Goal: Information Seeking & Learning: Check status

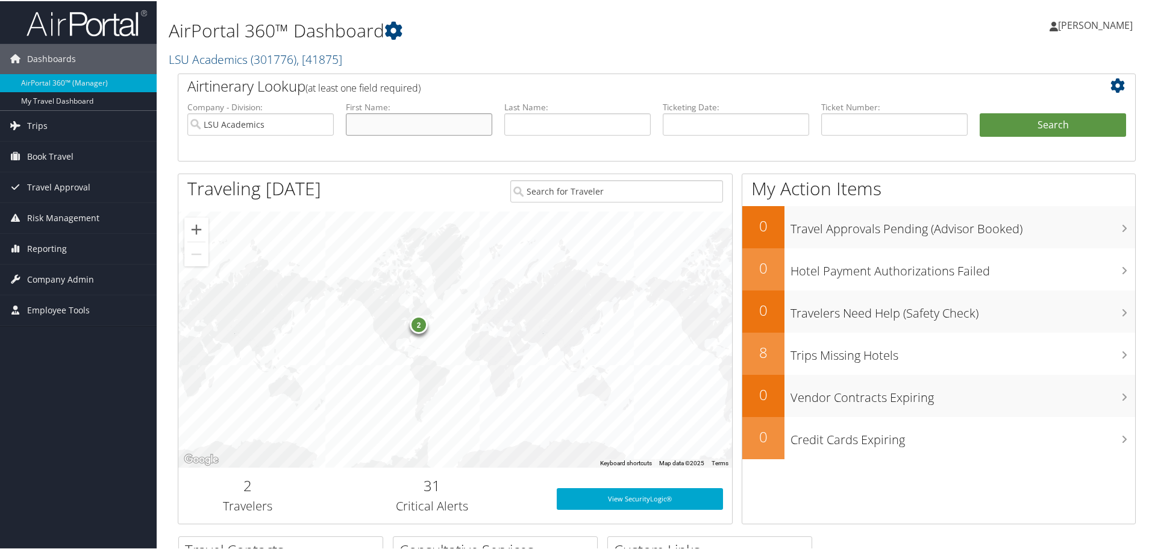
click at [403, 124] on input "text" at bounding box center [419, 123] width 146 height 22
click at [1038, 128] on button "Search" at bounding box center [1053, 124] width 146 height 24
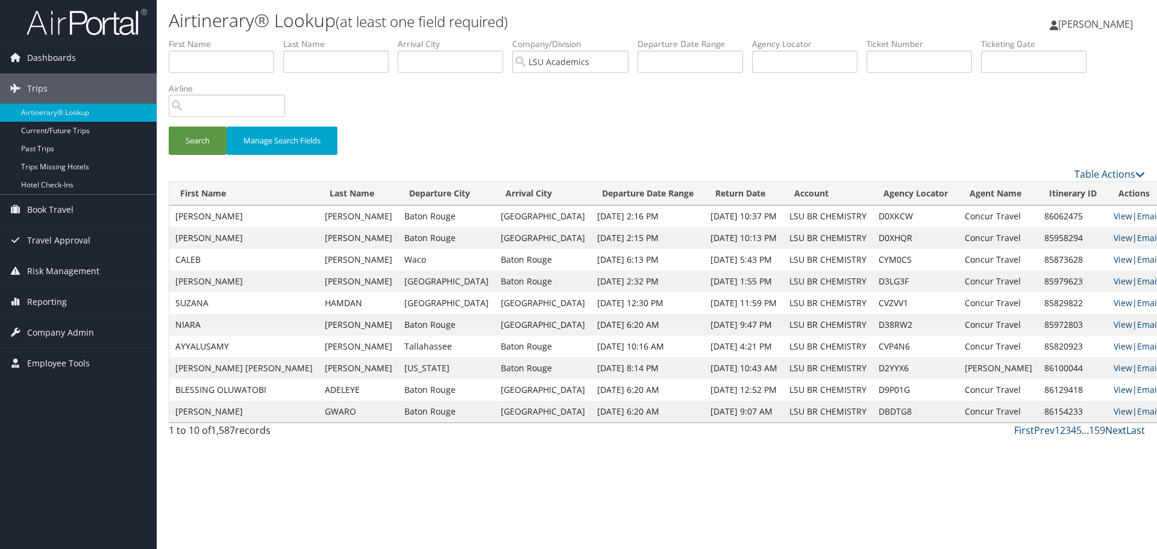
click at [1115, 428] on link "Next" at bounding box center [1115, 430] width 21 height 13
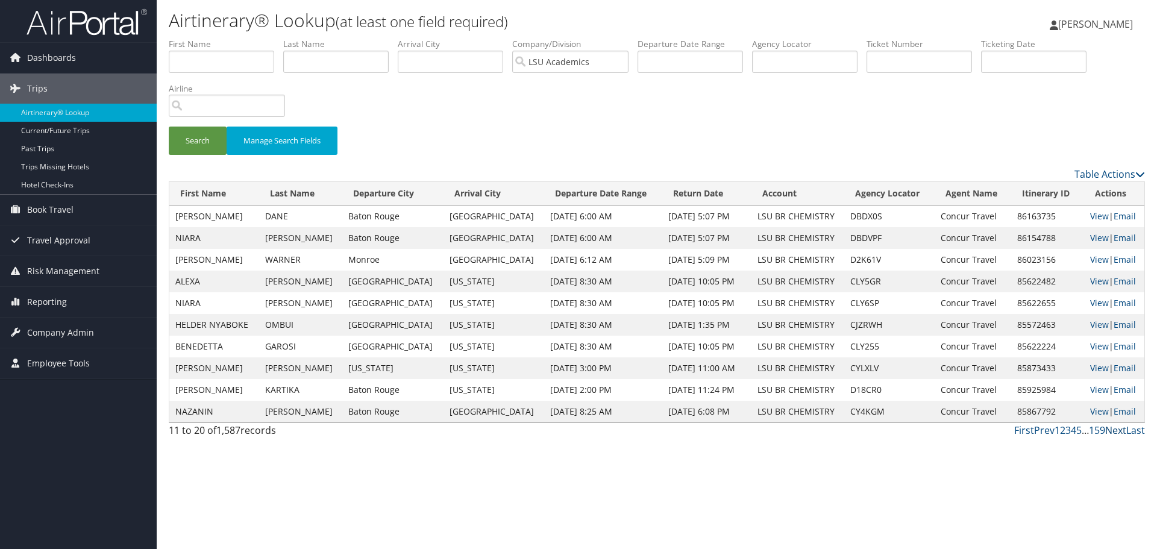
click at [1113, 430] on link "Next" at bounding box center [1115, 430] width 21 height 13
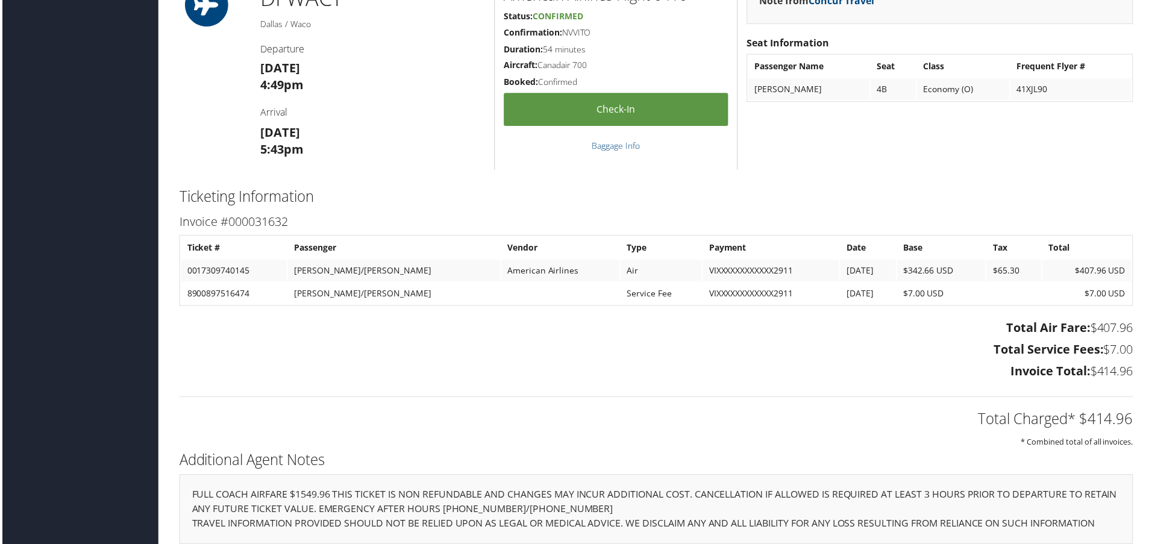
scroll to position [1323, 0]
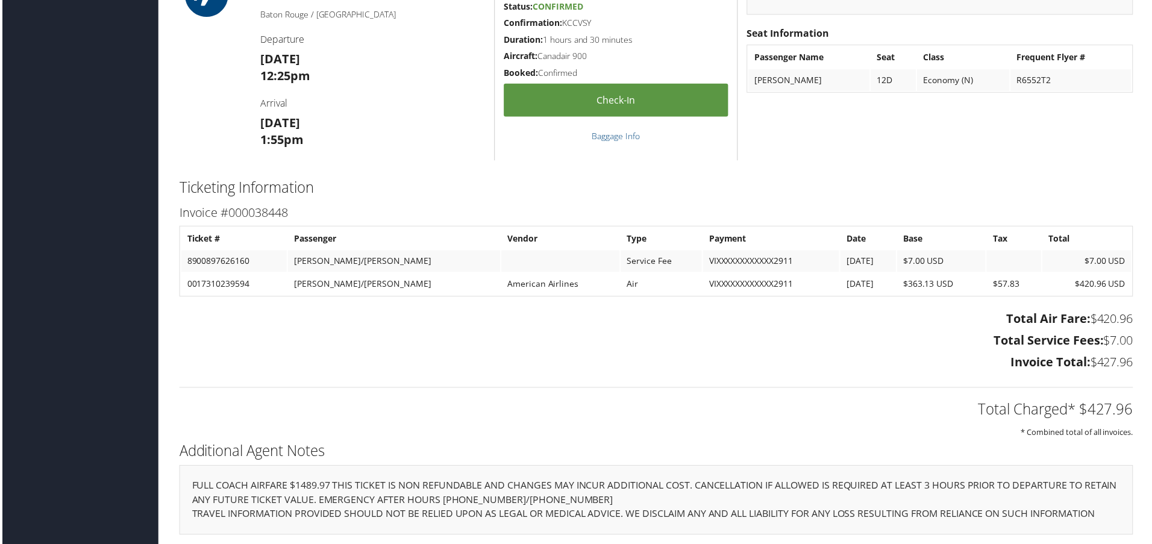
scroll to position [853, 0]
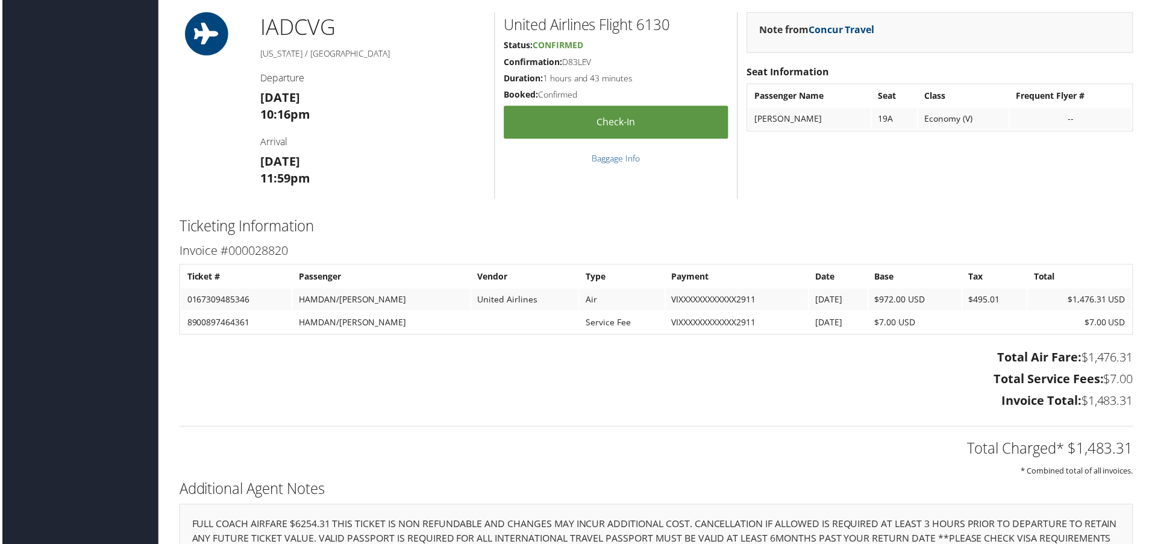
scroll to position [1526, 0]
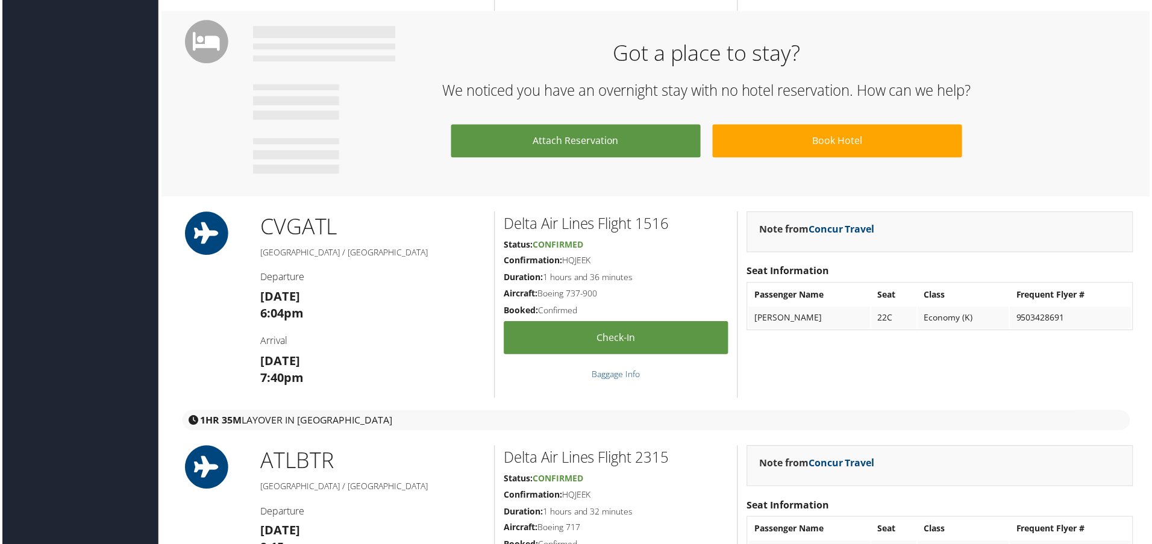
scroll to position [1265, 0]
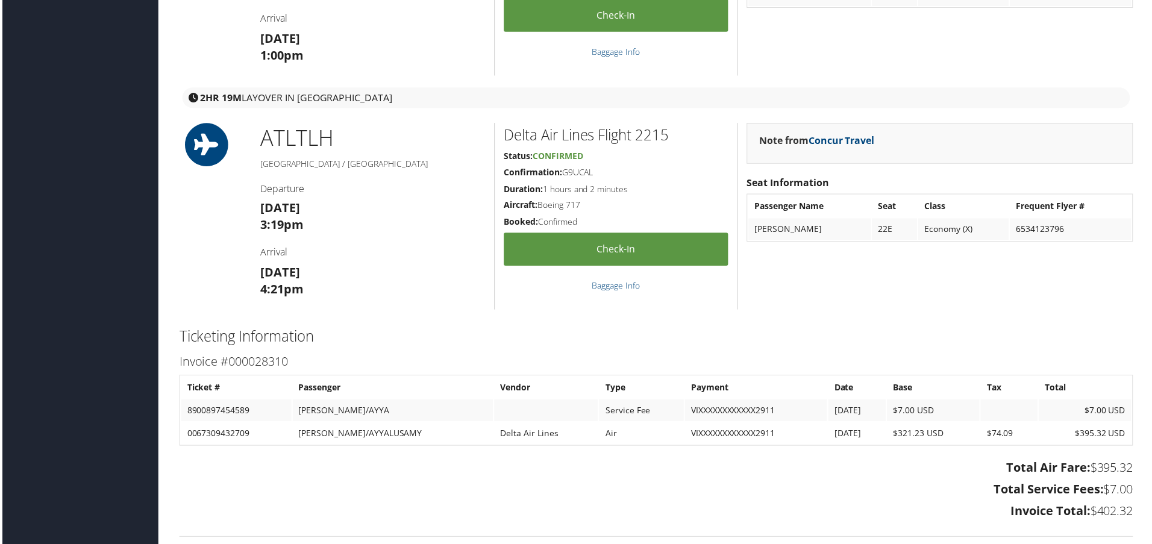
scroll to position [1323, 0]
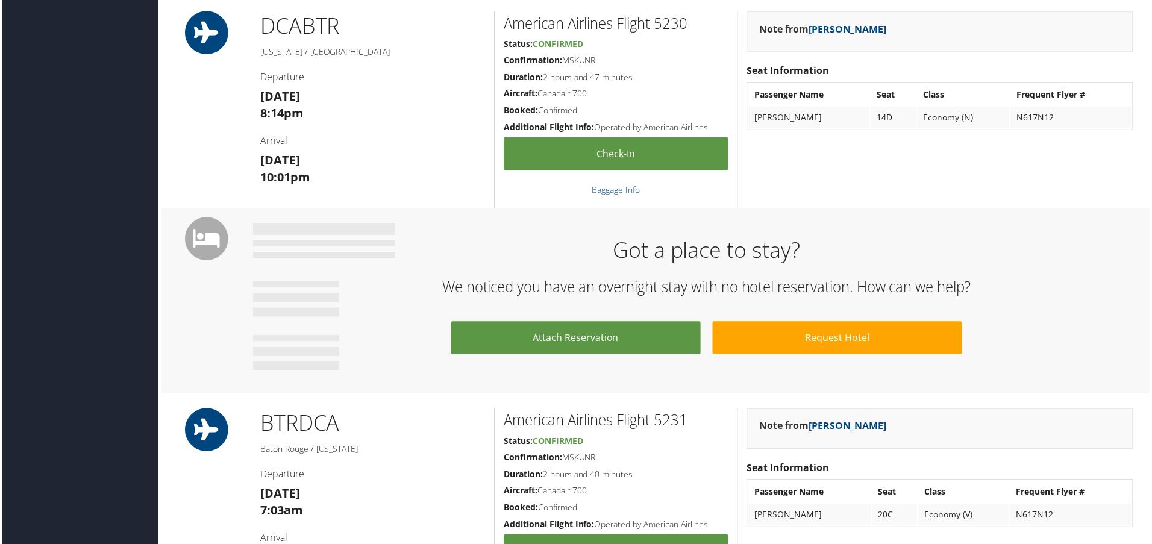
scroll to position [857, 0]
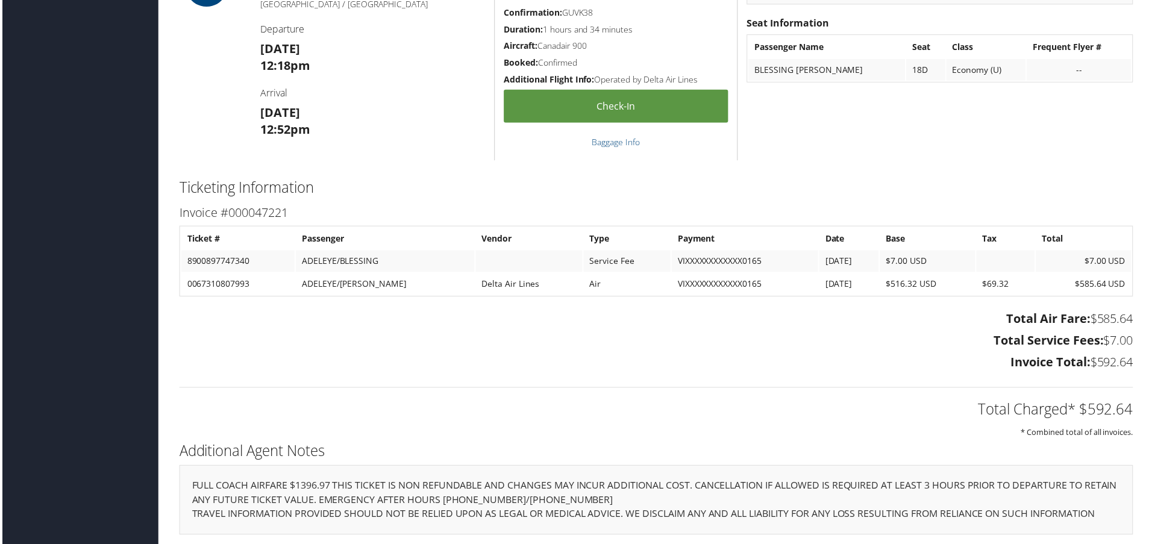
scroll to position [864, 0]
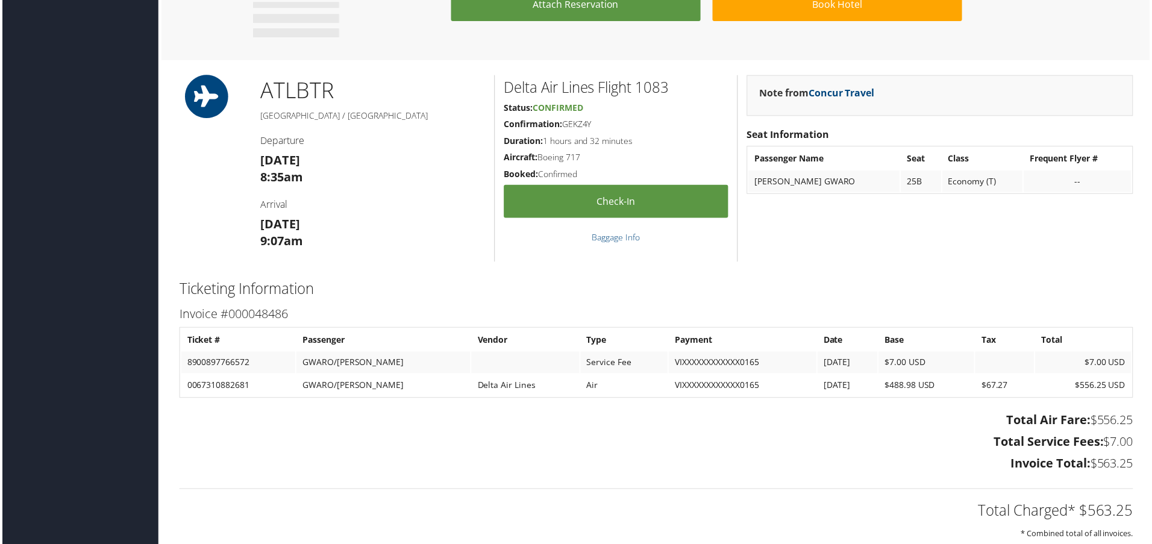
scroll to position [853, 0]
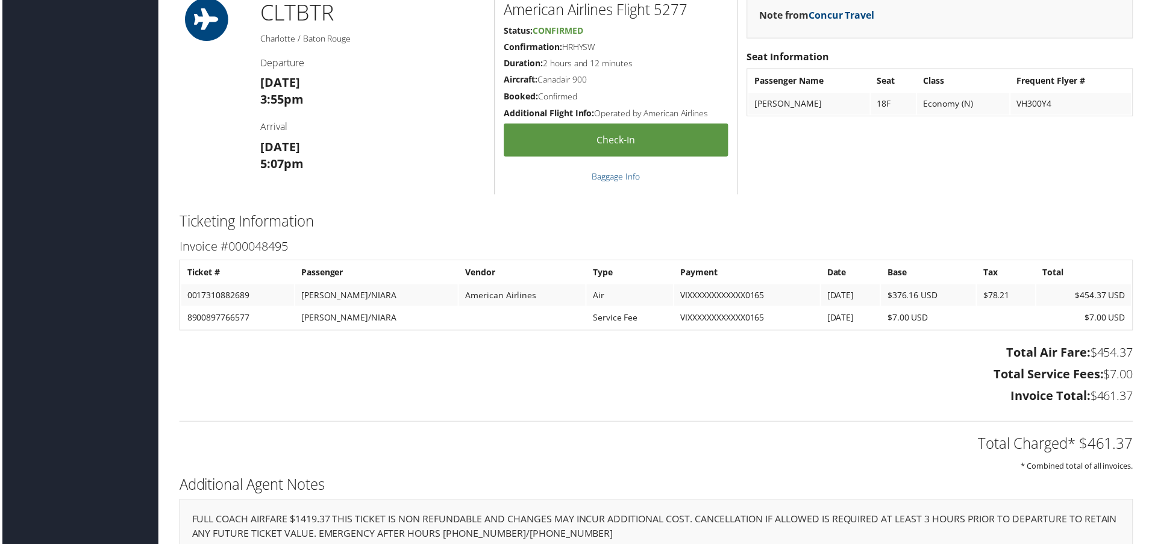
scroll to position [1344, 0]
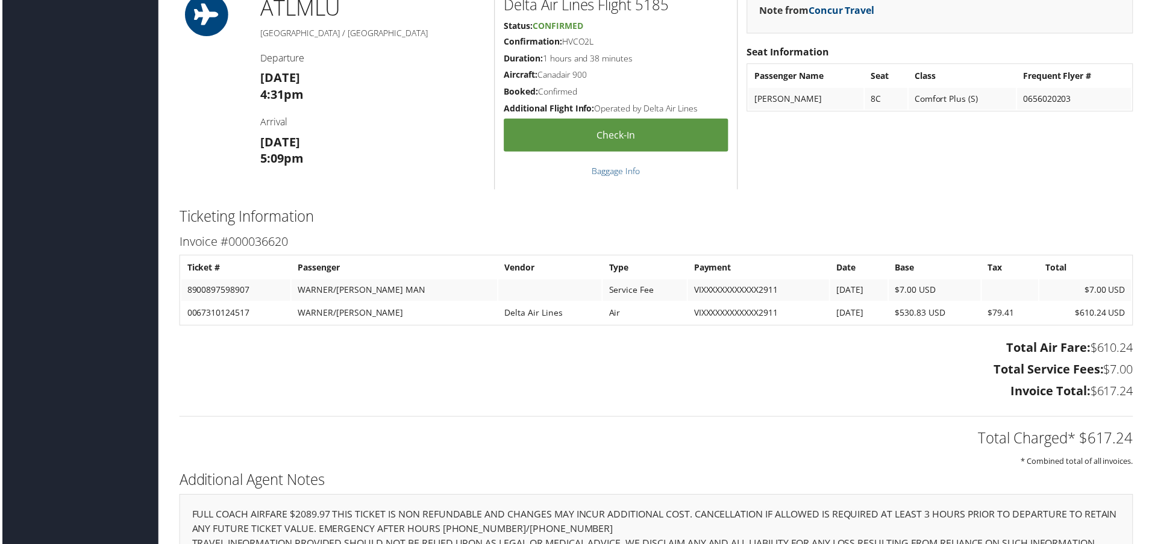
scroll to position [1497, 0]
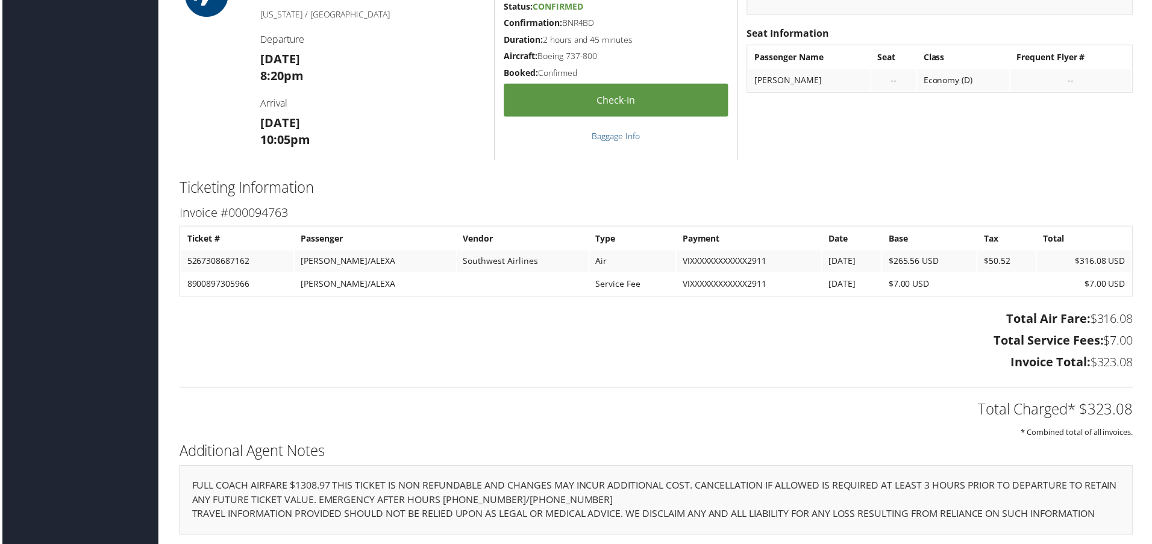
scroll to position [853, 0]
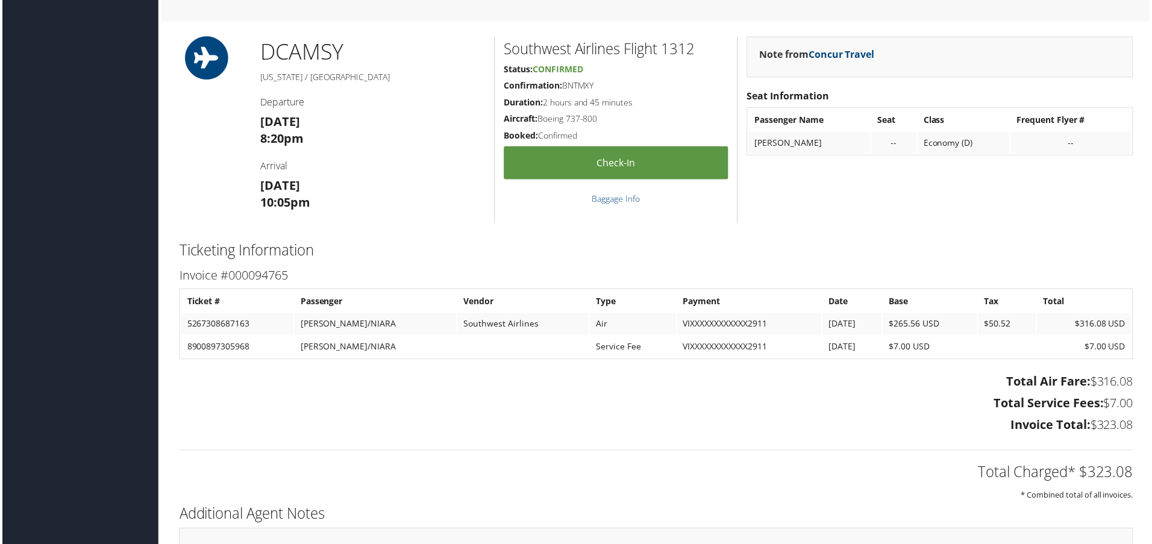
scroll to position [853, 0]
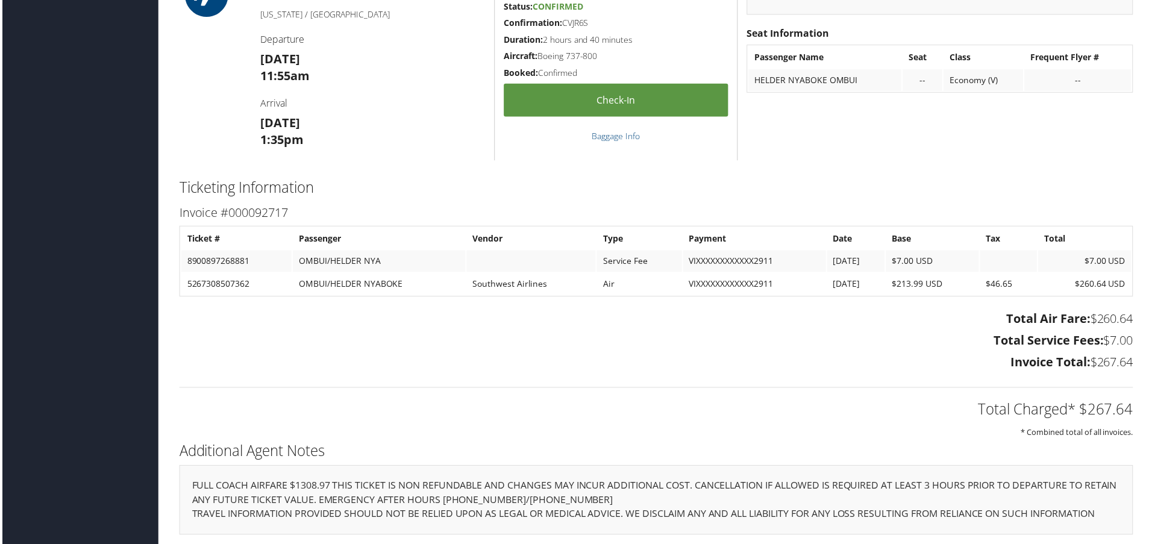
scroll to position [853, 0]
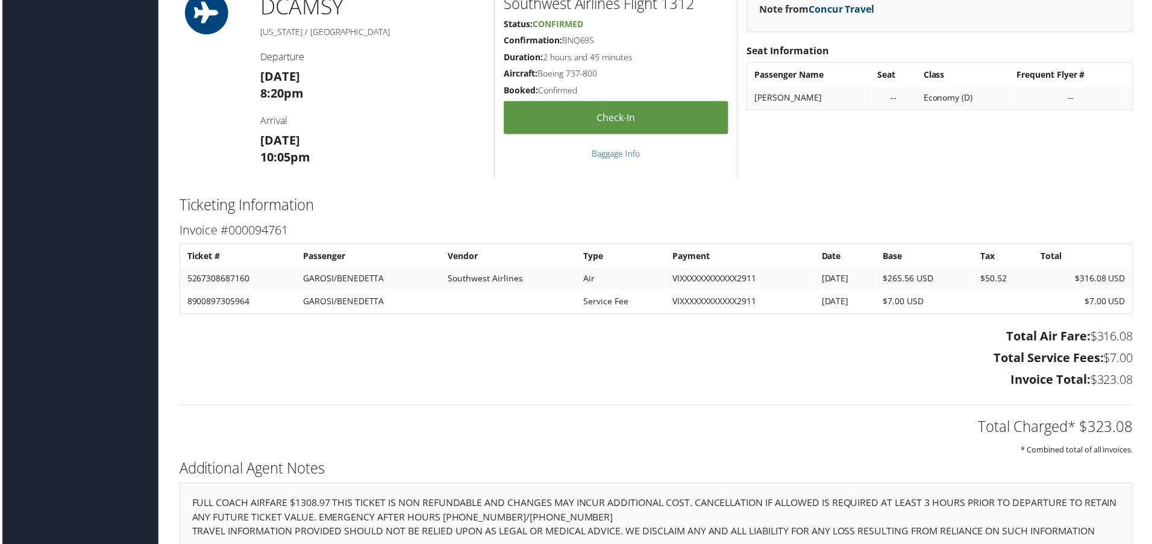
scroll to position [853, 0]
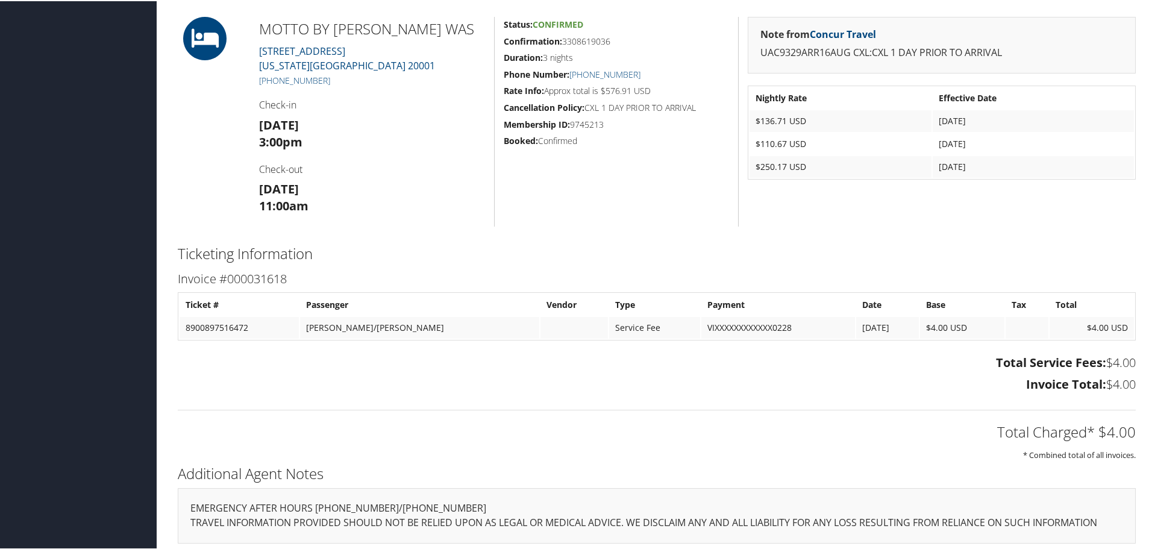
scroll to position [423, 0]
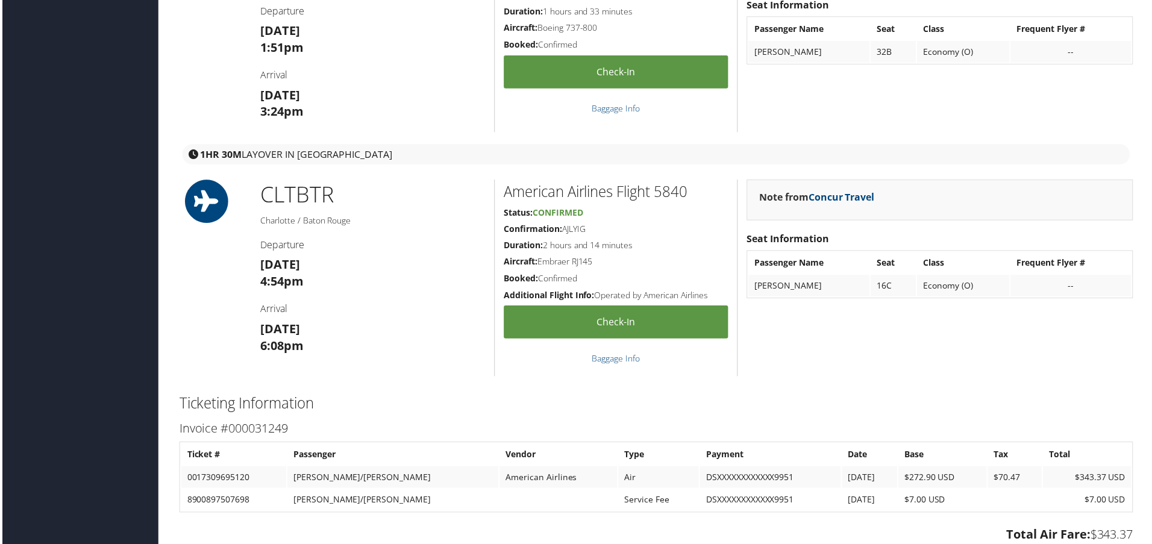
scroll to position [1265, 0]
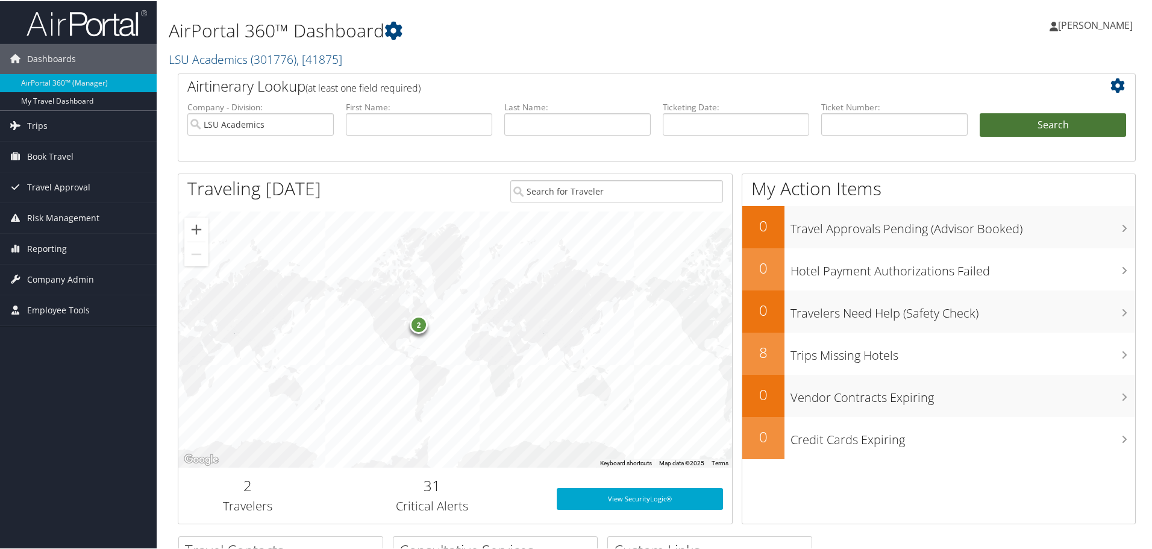
click at [1026, 132] on button "Search" at bounding box center [1053, 124] width 146 height 24
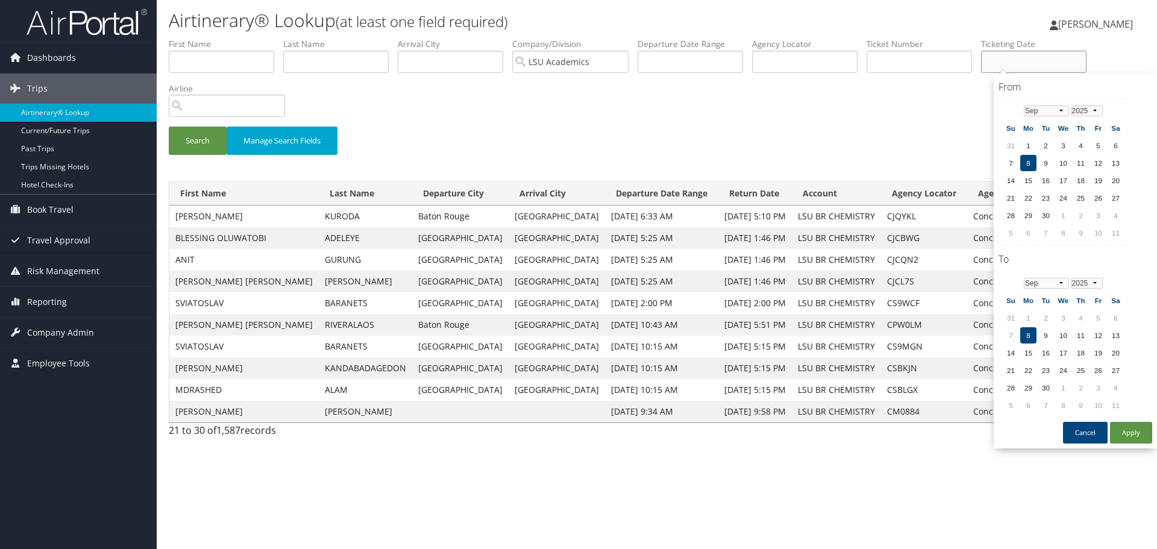
click at [1017, 64] on input "text" at bounding box center [1033, 62] width 105 height 22
click at [216, 112] on input "search" at bounding box center [227, 106] width 116 height 22
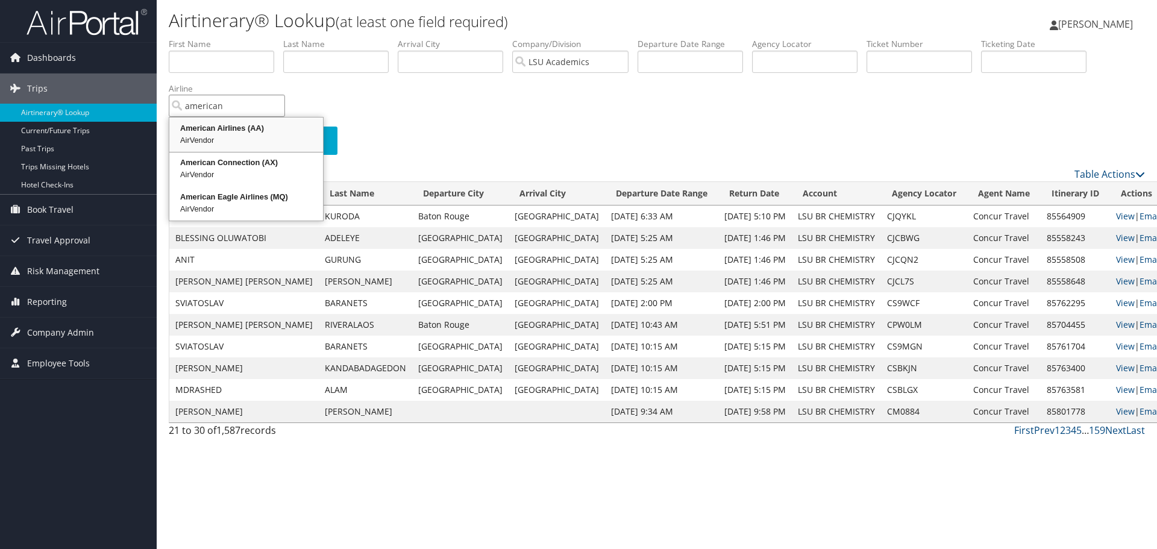
click at [225, 133] on div "American Airlines (AA)" at bounding box center [246, 128] width 150 height 12
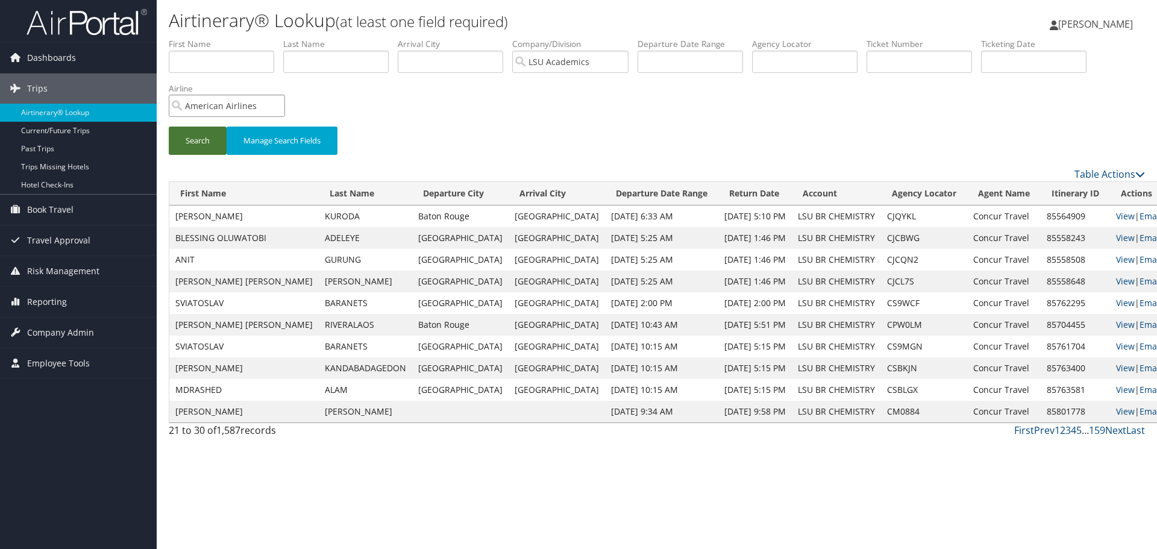
type input "American Airlines"
click at [202, 143] on button "Search" at bounding box center [198, 141] width 58 height 28
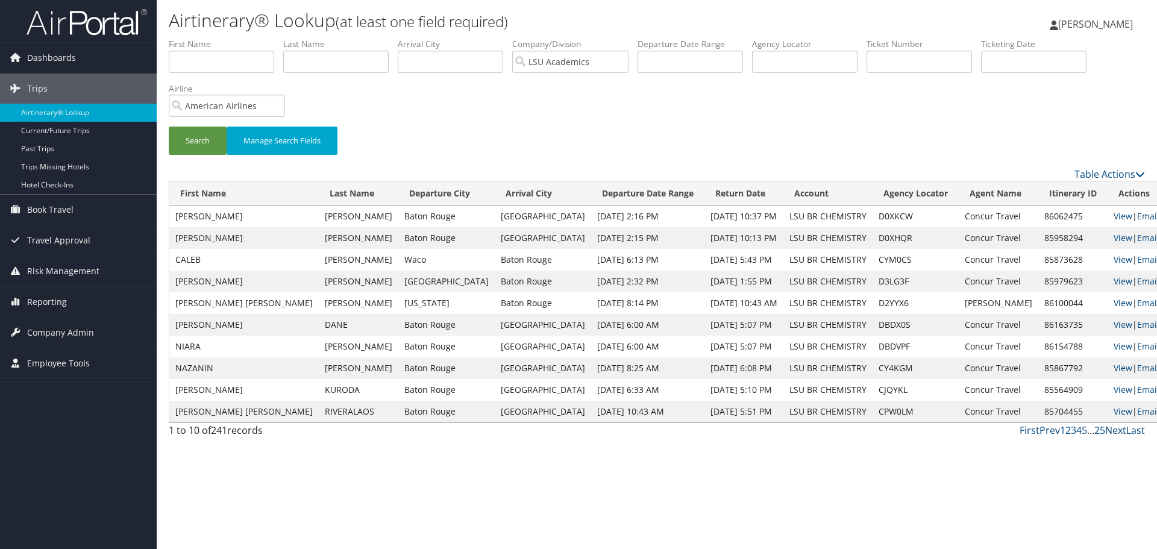
click at [1111, 429] on link "Next" at bounding box center [1115, 430] width 21 height 13
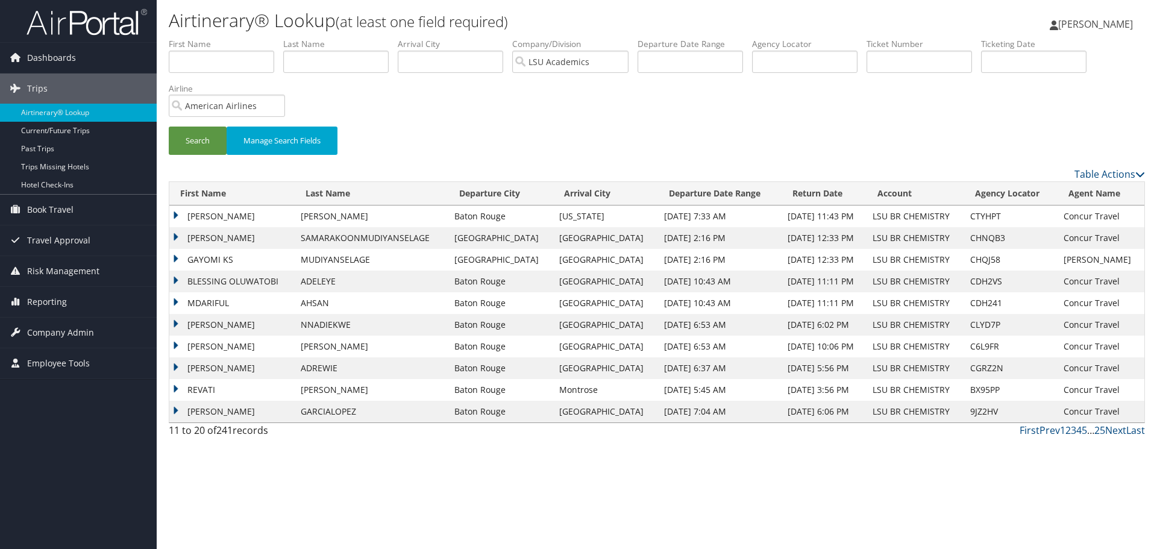
click at [174, 218] on td "LUTFUN NAHER" at bounding box center [231, 216] width 125 height 22
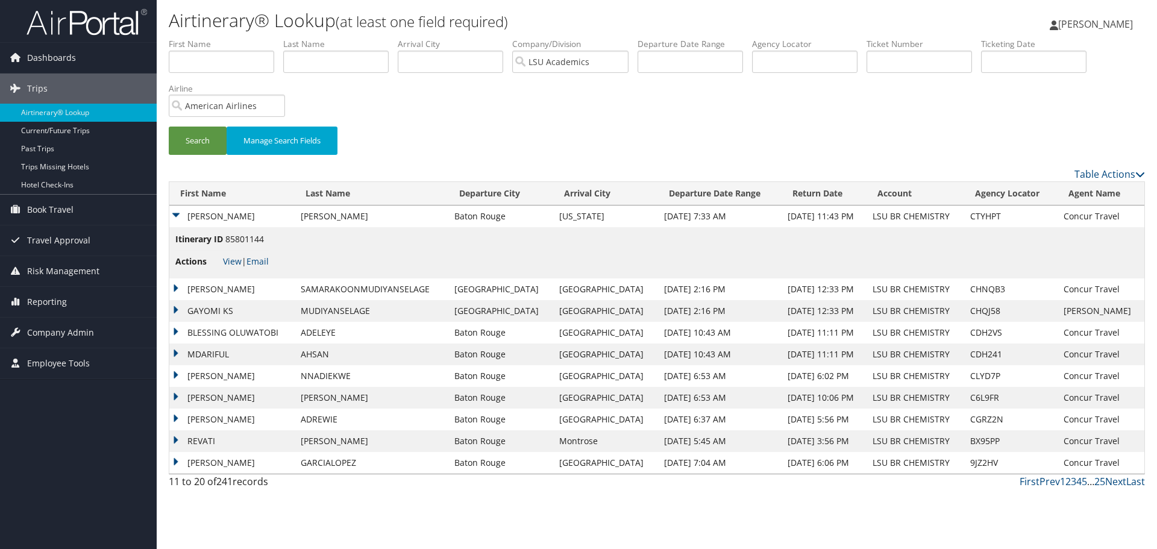
click at [174, 289] on td "GAYOMI KANCHANA SAMARAKOON" at bounding box center [231, 289] width 125 height 22
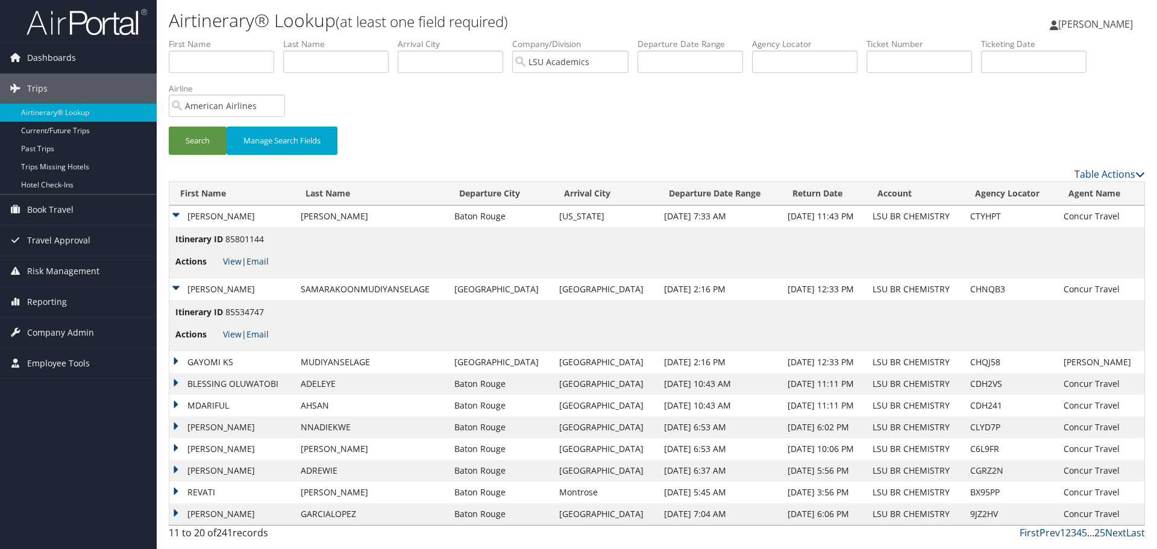
click at [172, 360] on td "GAYOMI KS" at bounding box center [231, 362] width 125 height 22
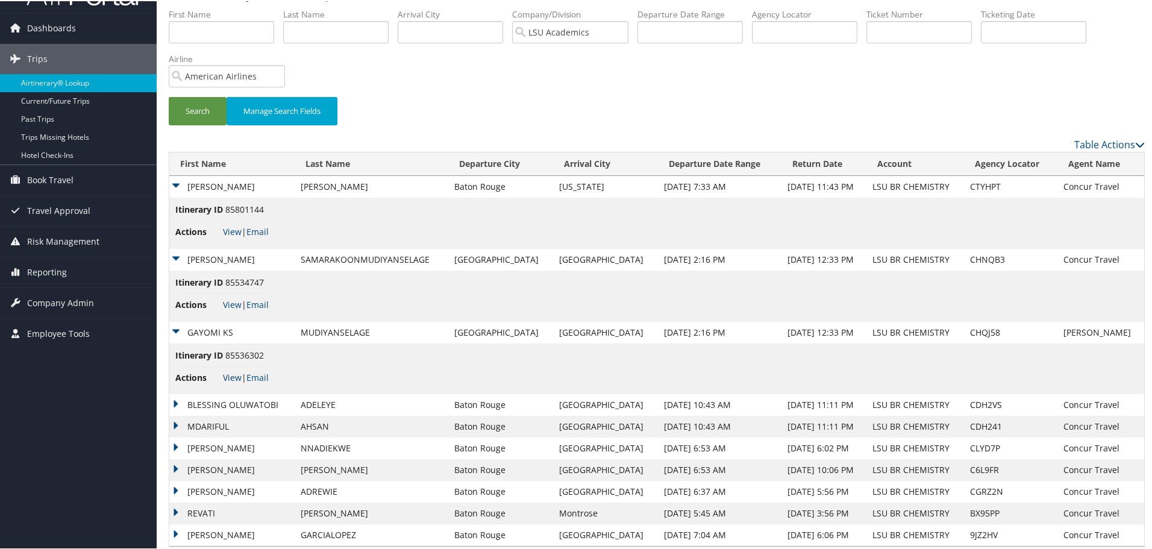
scroll to position [48, 0]
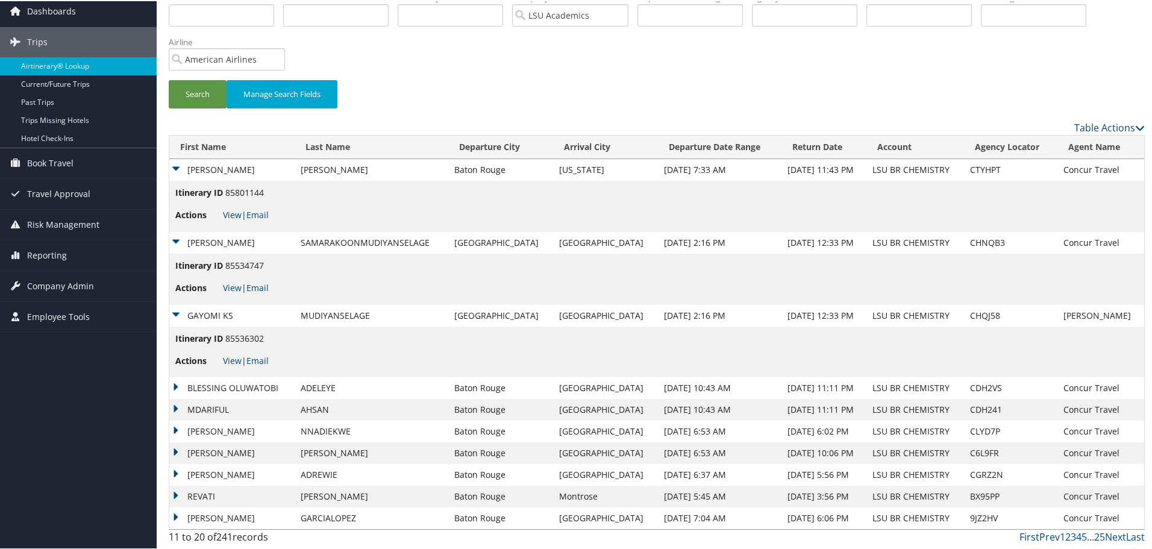
click at [177, 384] on td "BLESSING OLUWATOBI" at bounding box center [231, 387] width 125 height 22
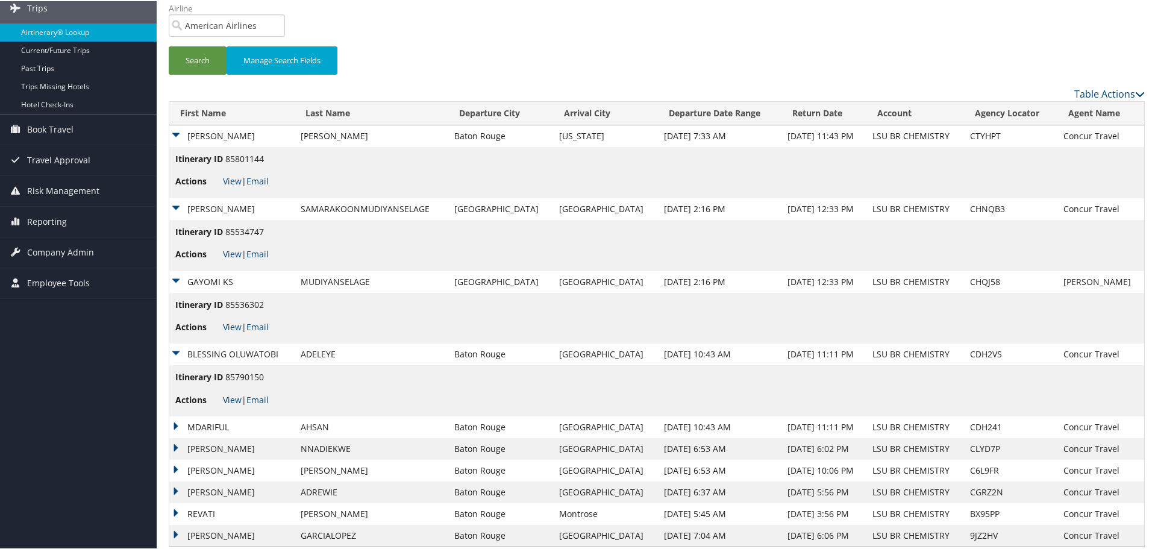
scroll to position [99, 0]
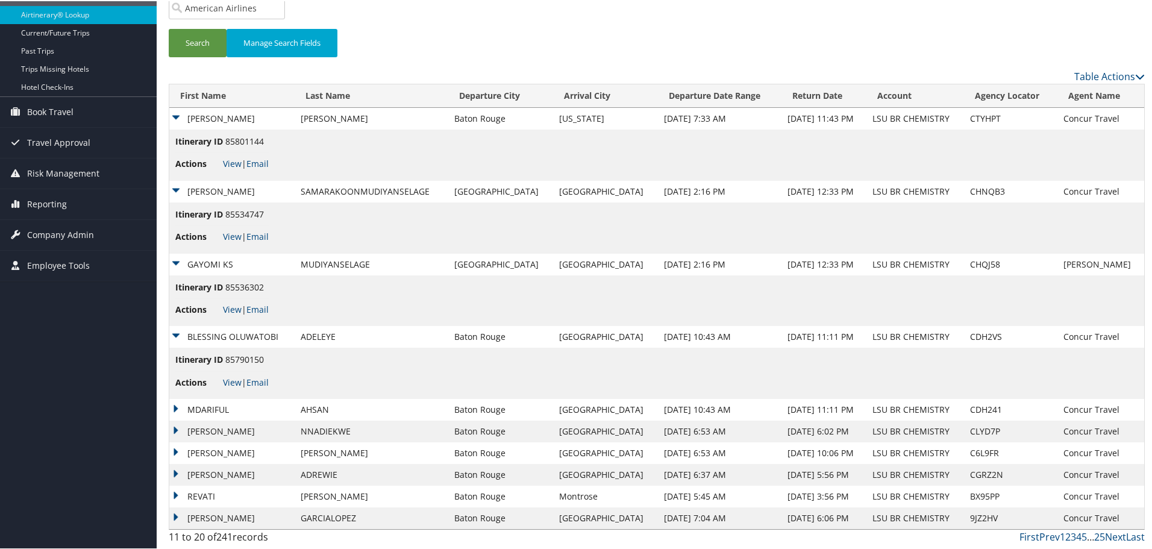
click at [175, 407] on td "MDARIFUL" at bounding box center [231, 409] width 125 height 22
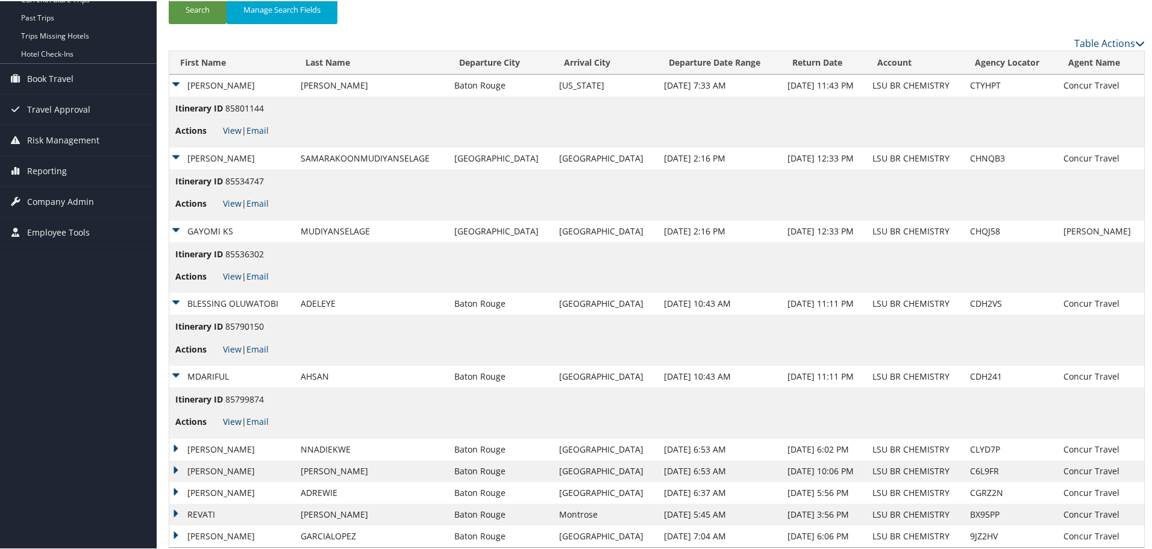
scroll to position [150, 0]
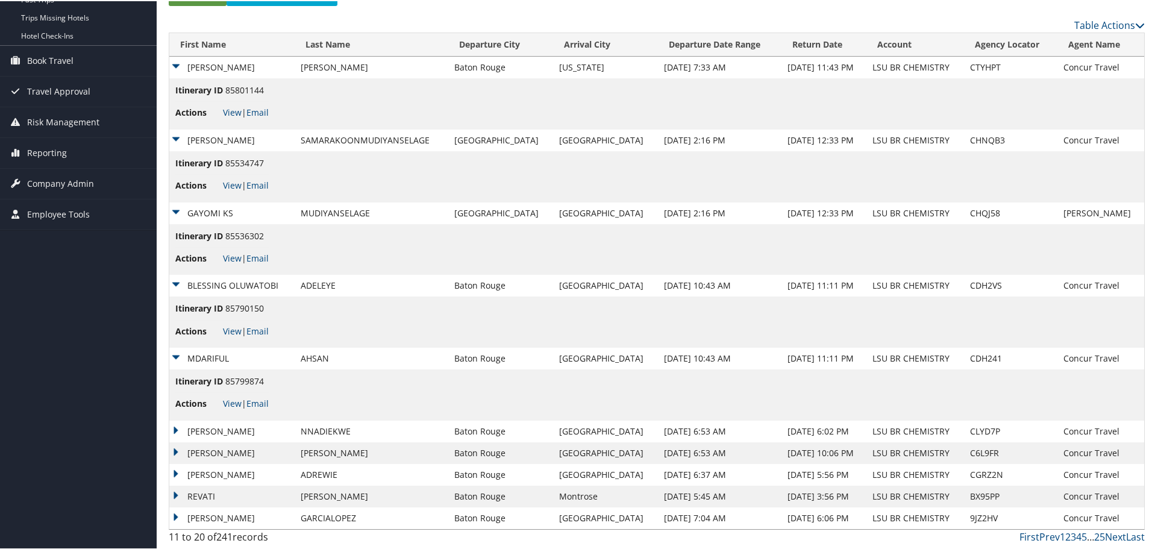
click at [175, 427] on td "CHIDERA CHURCHILL" at bounding box center [231, 430] width 125 height 22
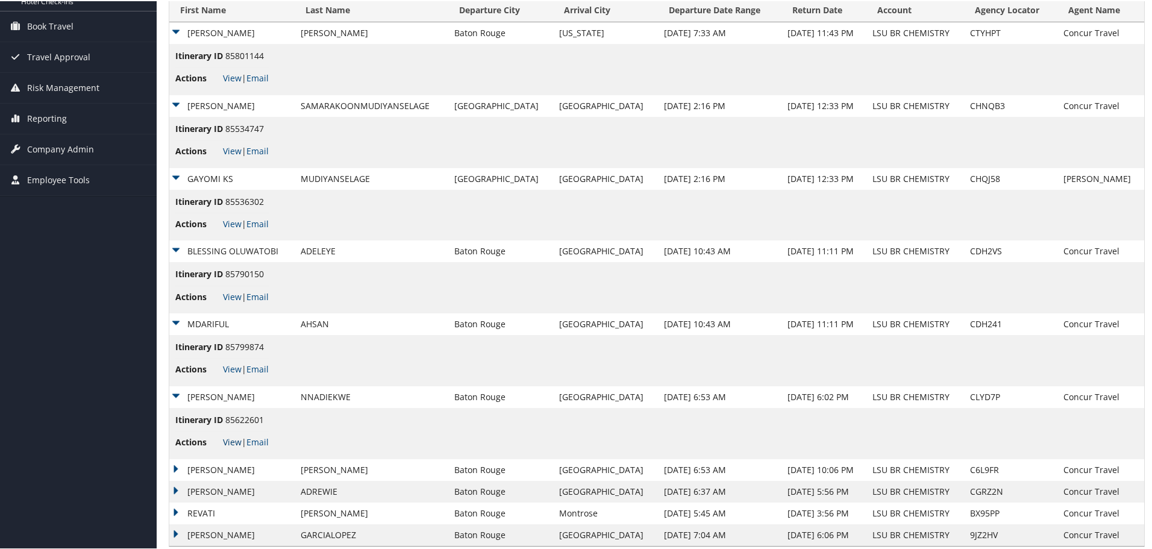
scroll to position [201, 0]
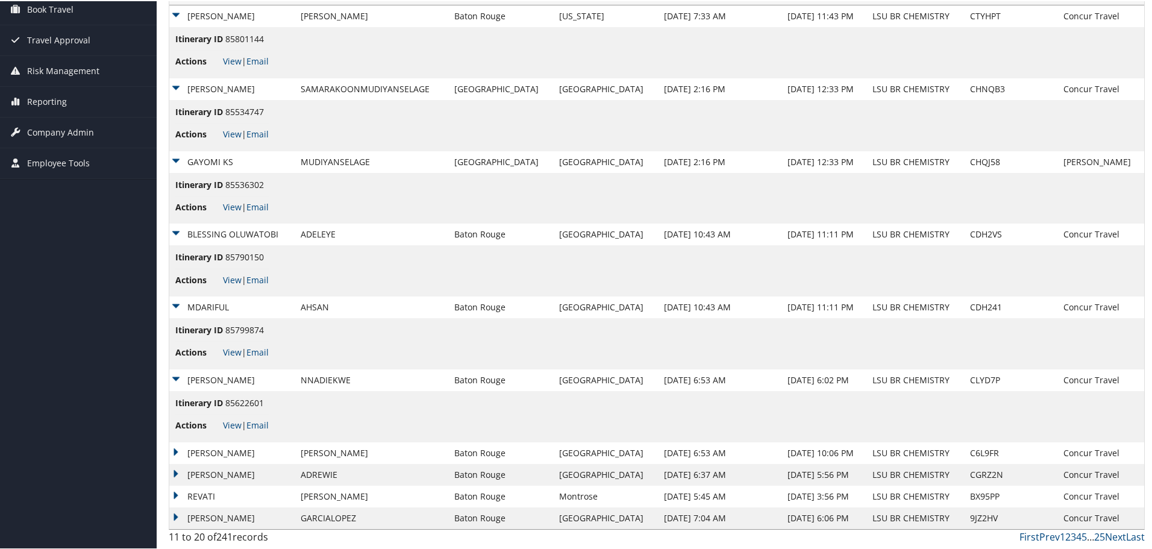
click at [178, 449] on td "TAMERA" at bounding box center [231, 452] width 125 height 22
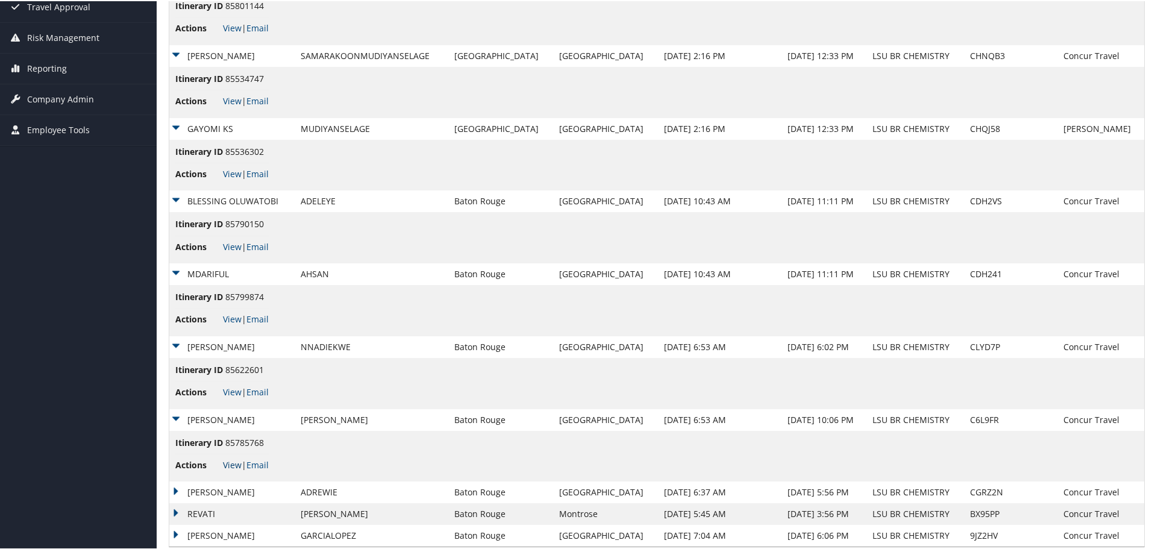
scroll to position [252, 0]
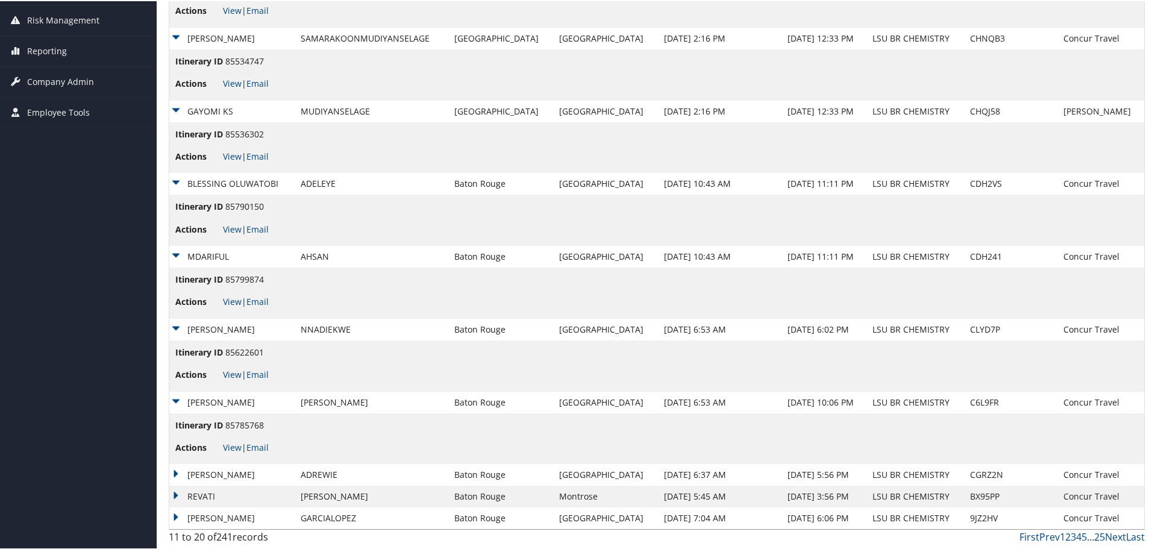
click at [172, 472] on td "DOMINIC" at bounding box center [231, 474] width 125 height 22
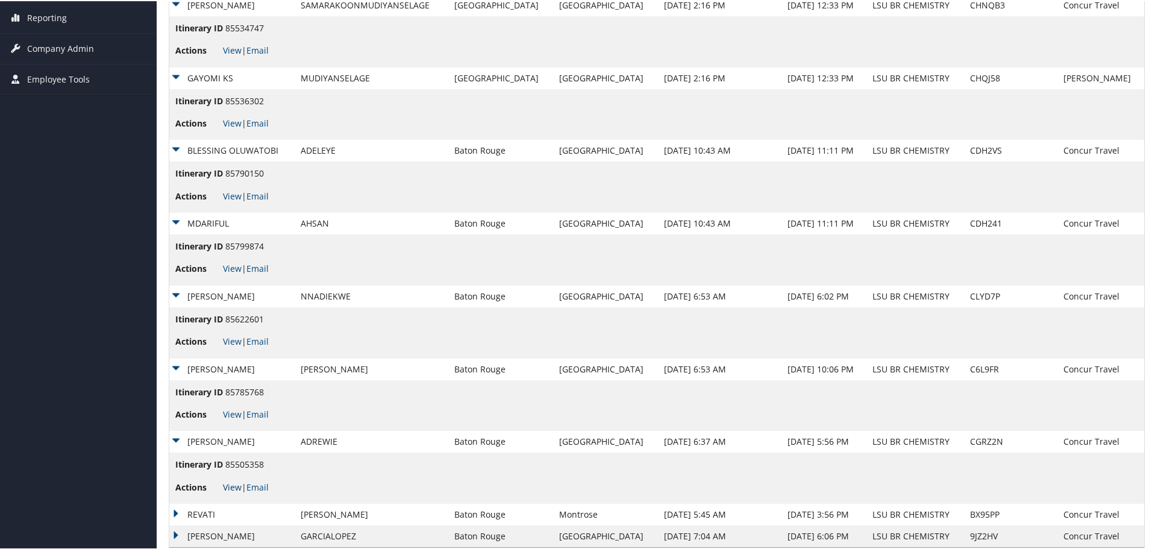
scroll to position [303, 0]
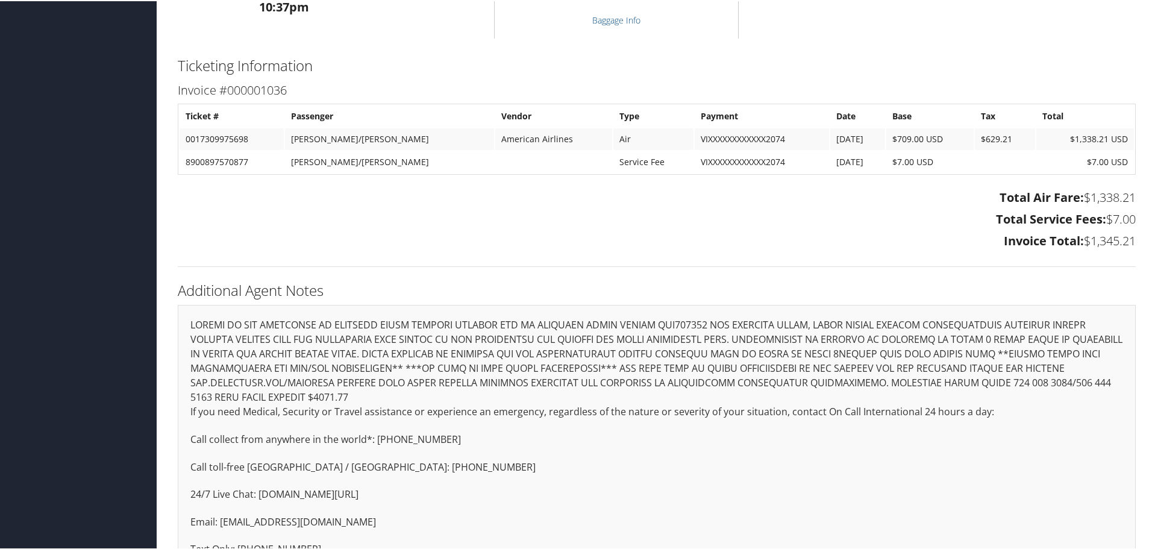
scroll to position [1303, 0]
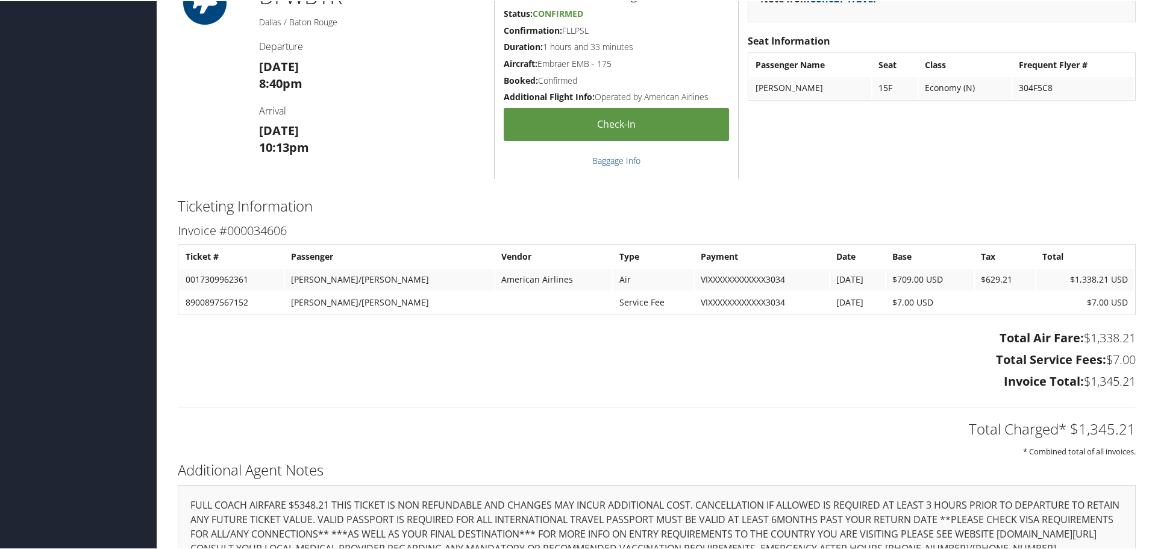
scroll to position [1147, 0]
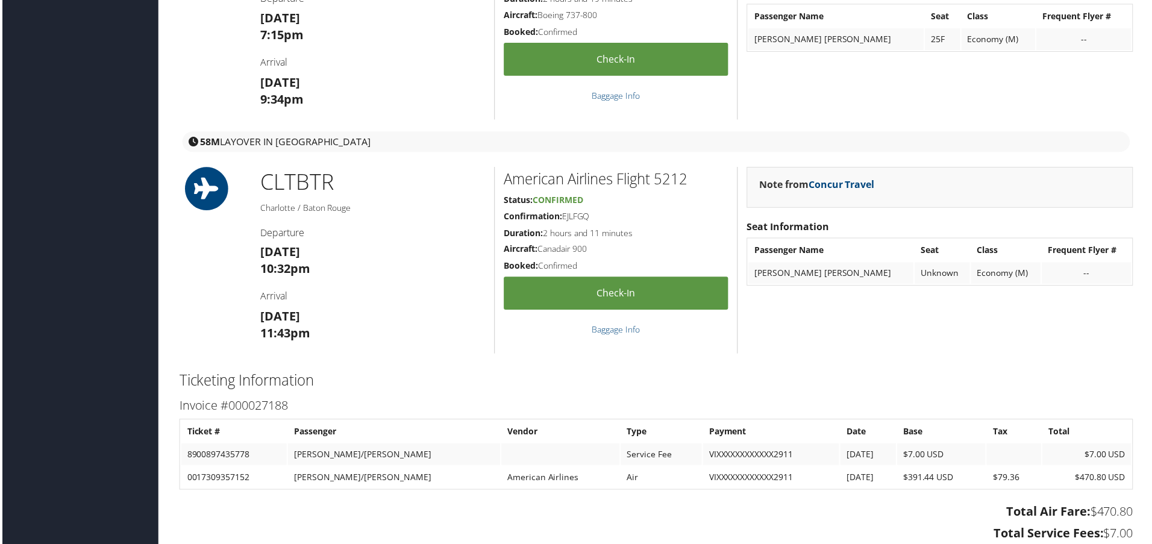
scroll to position [1265, 0]
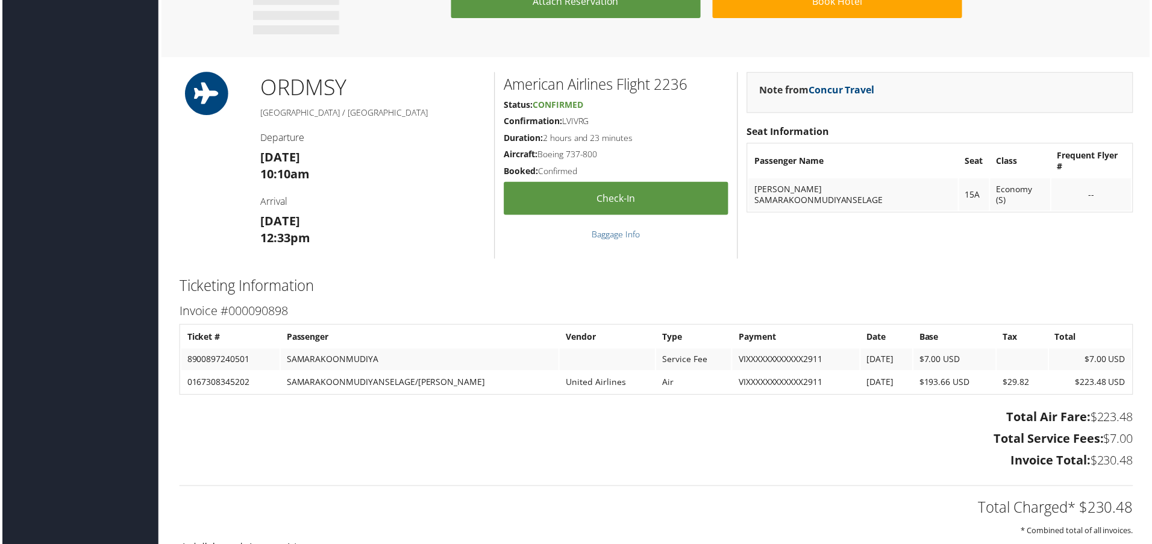
scroll to position [853, 0]
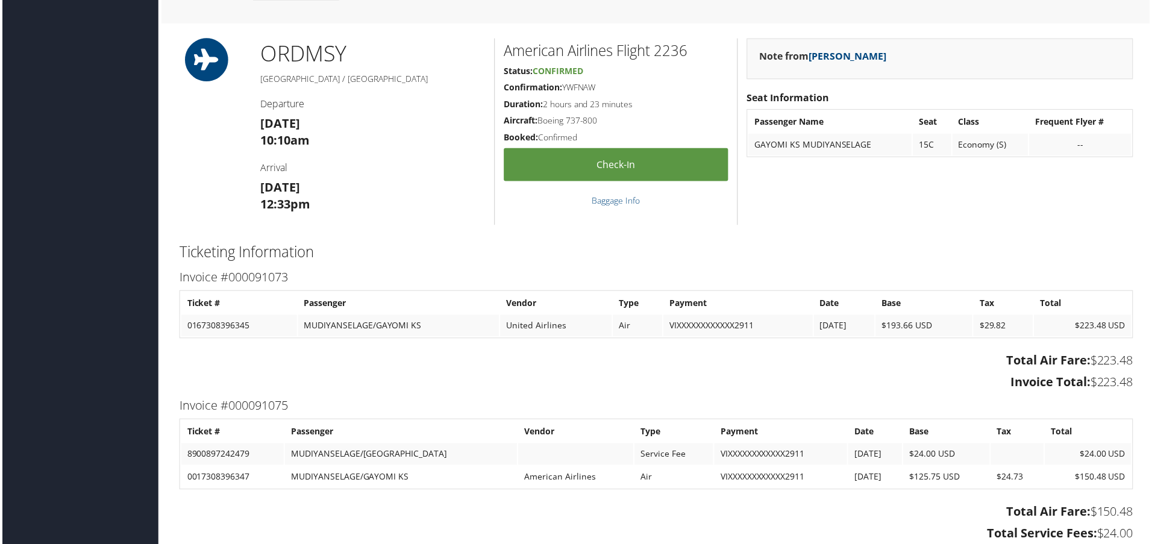
scroll to position [982, 0]
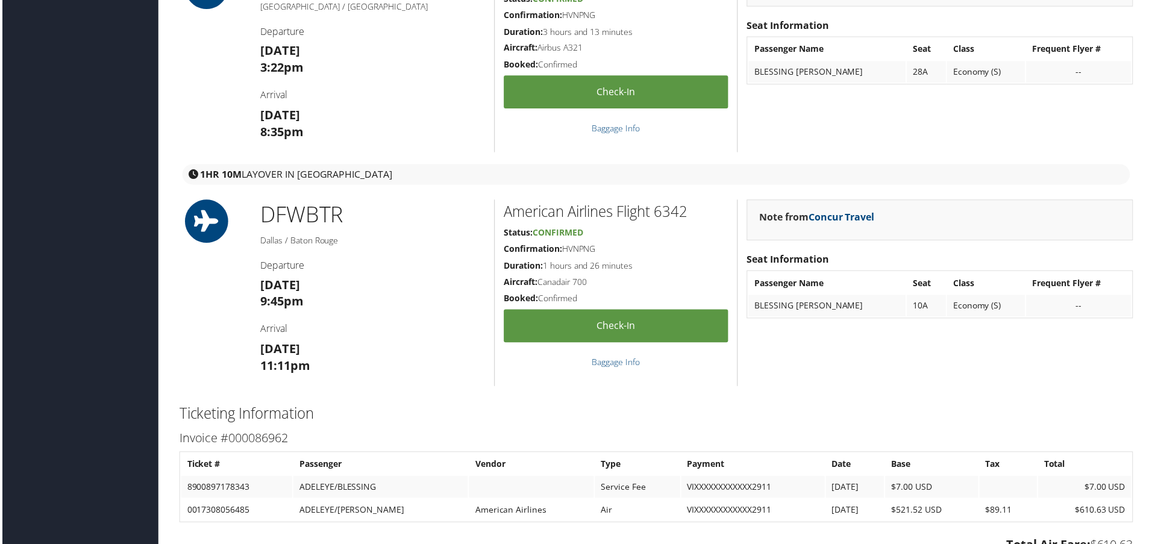
scroll to position [1868, 0]
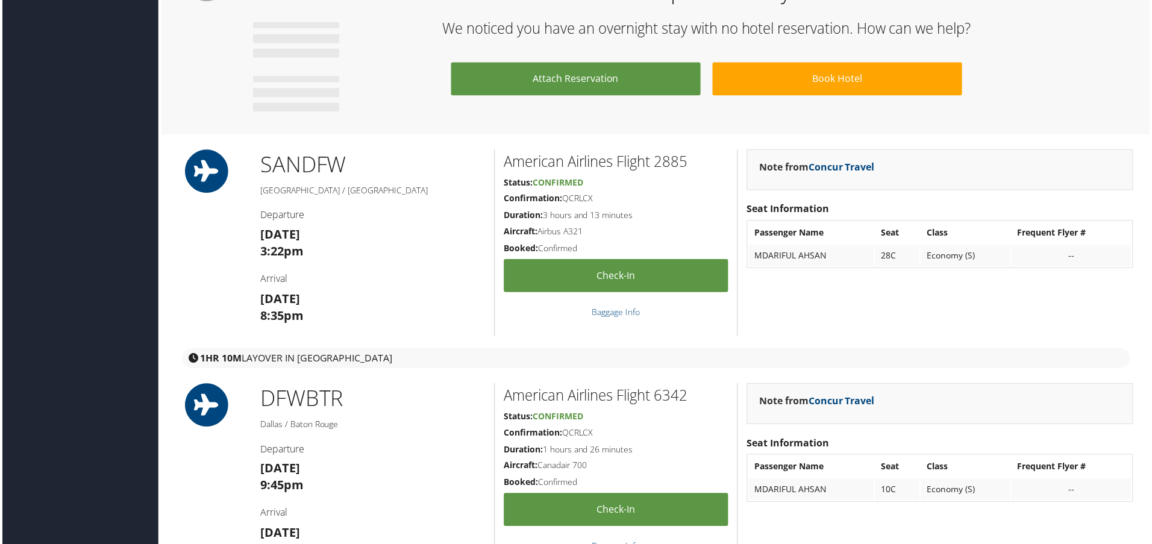
scroll to position [2832, 0]
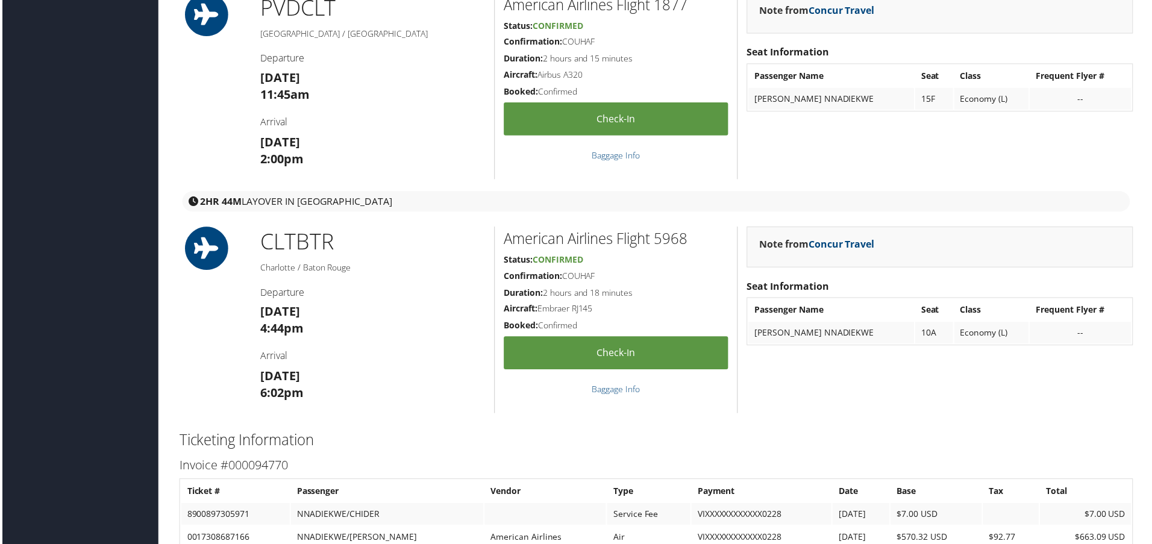
scroll to position [1265, 0]
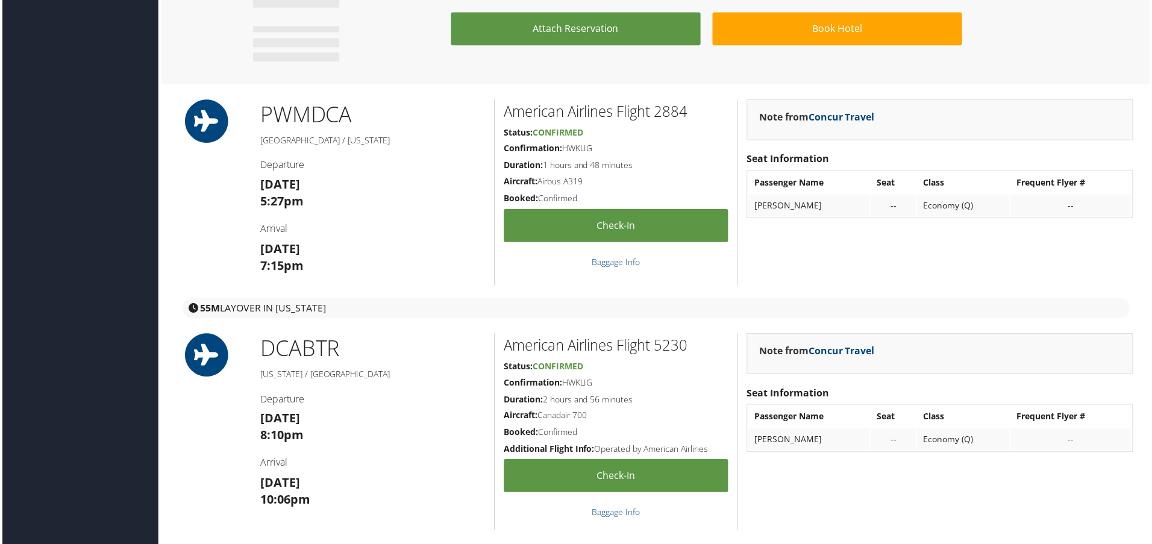
scroll to position [1265, 0]
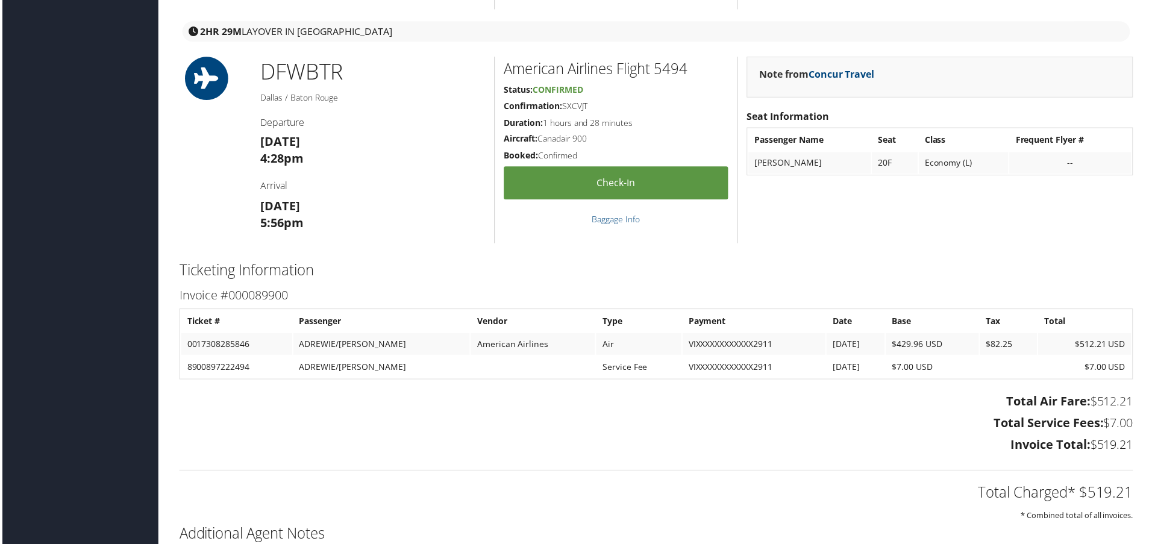
scroll to position [1323, 0]
